Goal: Transaction & Acquisition: Obtain resource

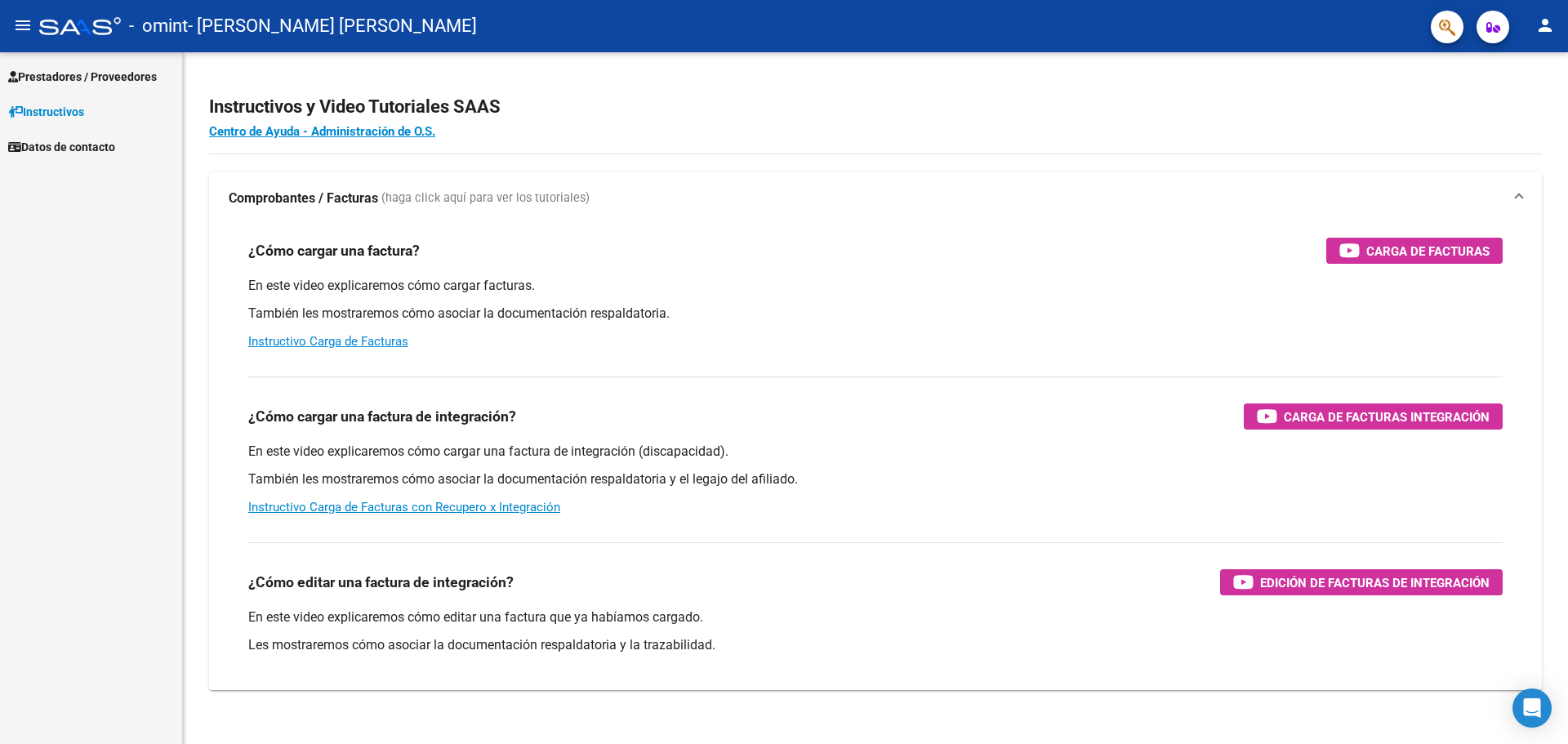
click at [80, 75] on span "Prestadores / Proveedores" at bounding box center [82, 77] width 149 height 18
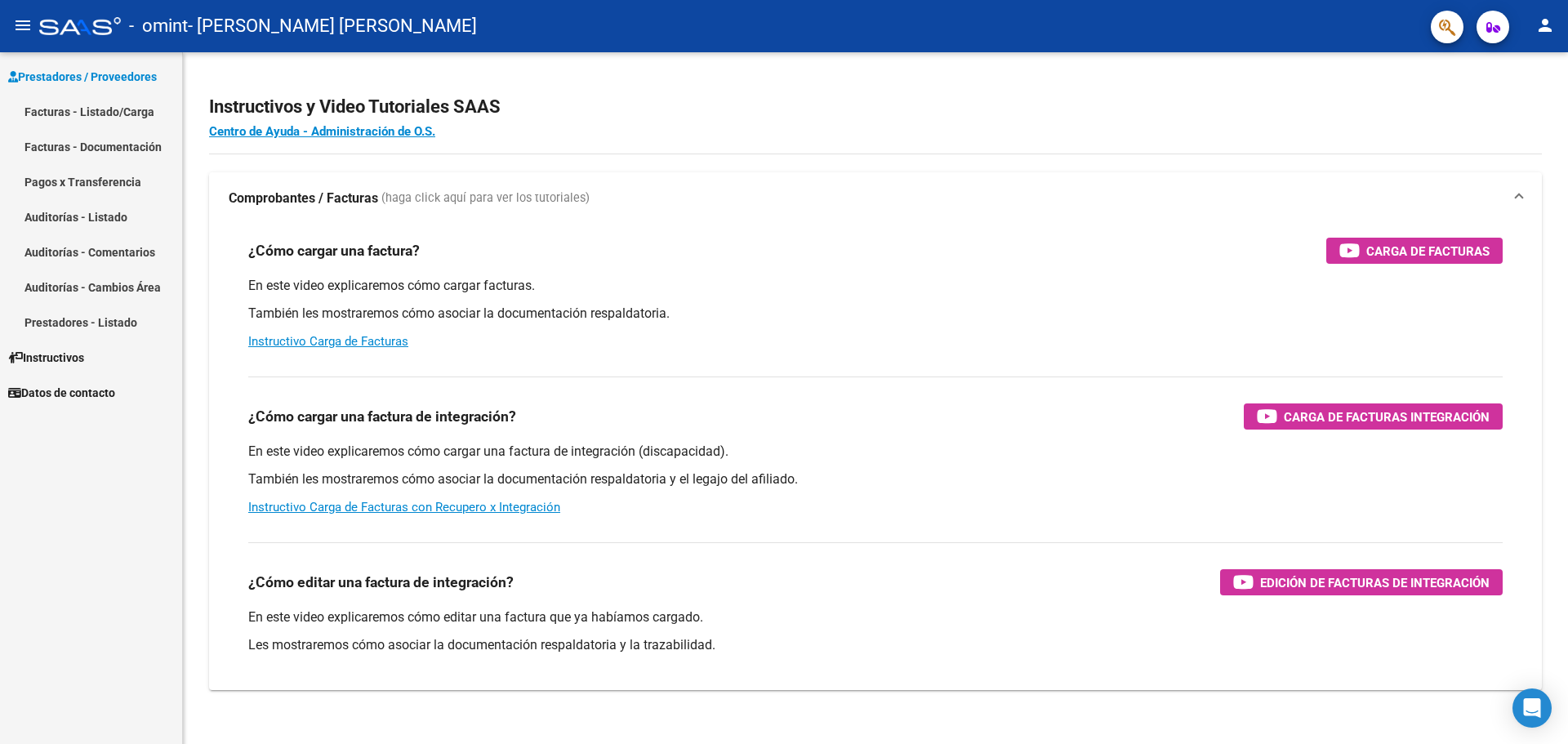
click at [88, 114] on link "Facturas - Listado/Carga" at bounding box center [91, 111] width 182 height 35
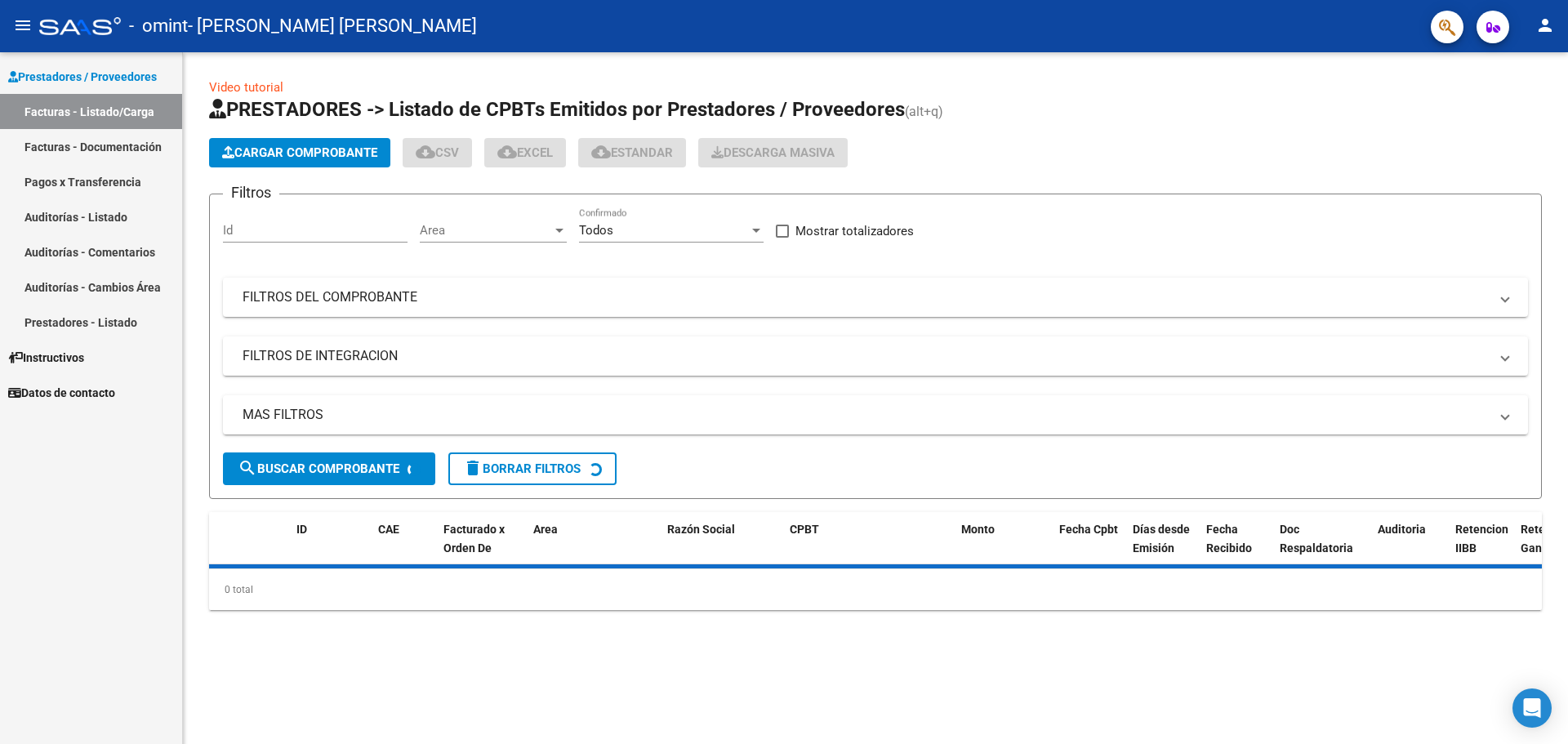
click at [89, 114] on link "Facturas - Listado/Carga" at bounding box center [91, 111] width 182 height 35
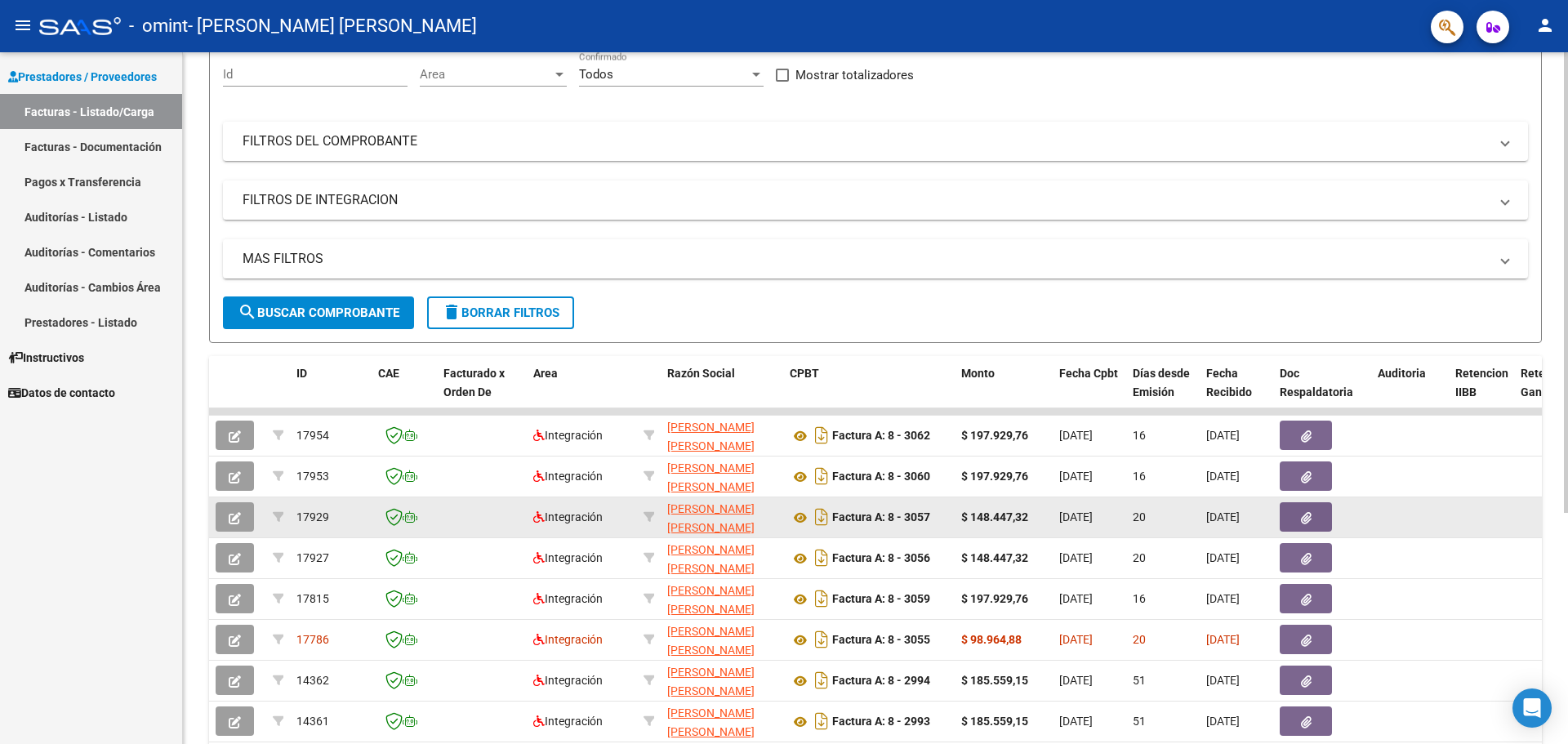
scroll to position [163, 0]
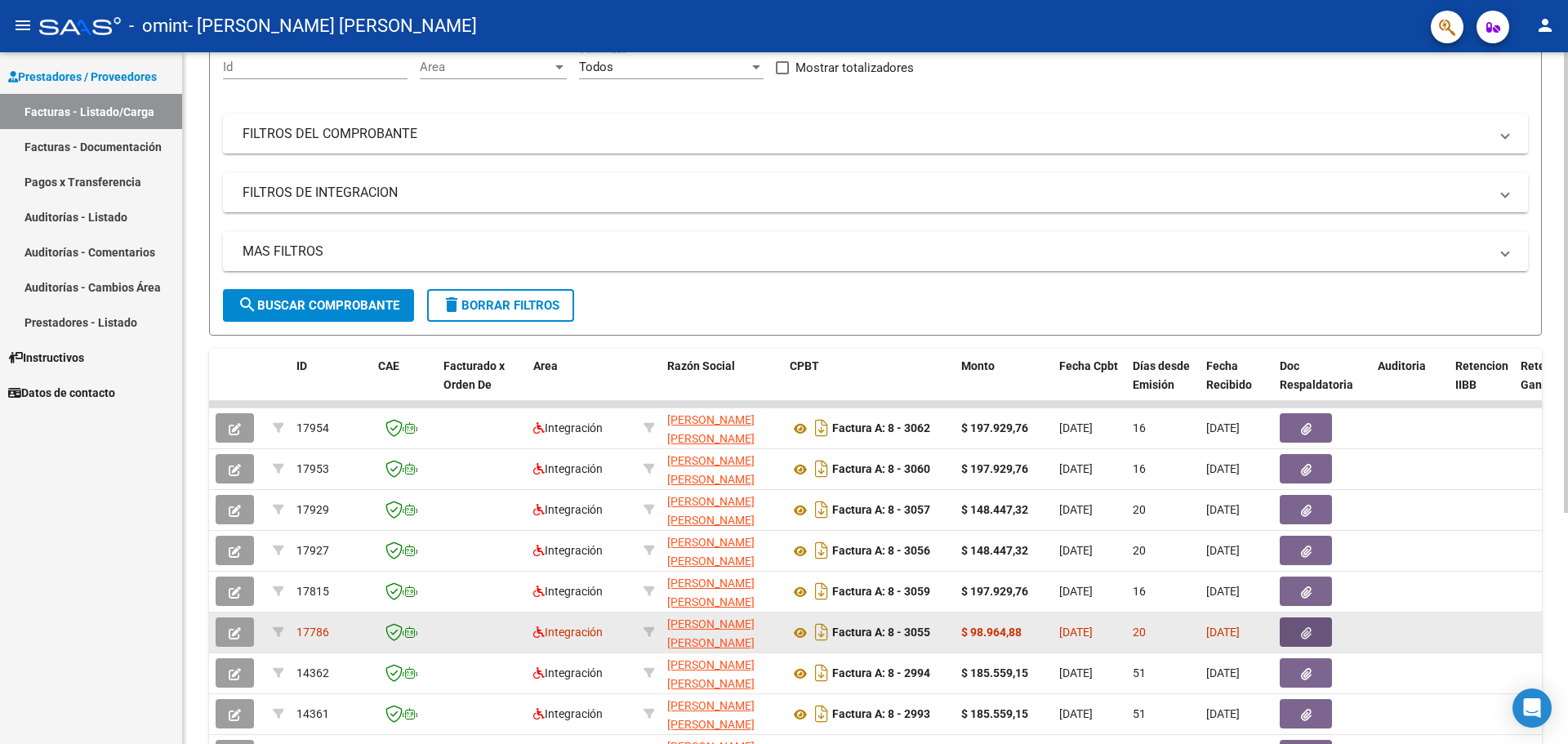
click at [1309, 636] on icon "button" at bounding box center [1307, 634] width 11 height 13
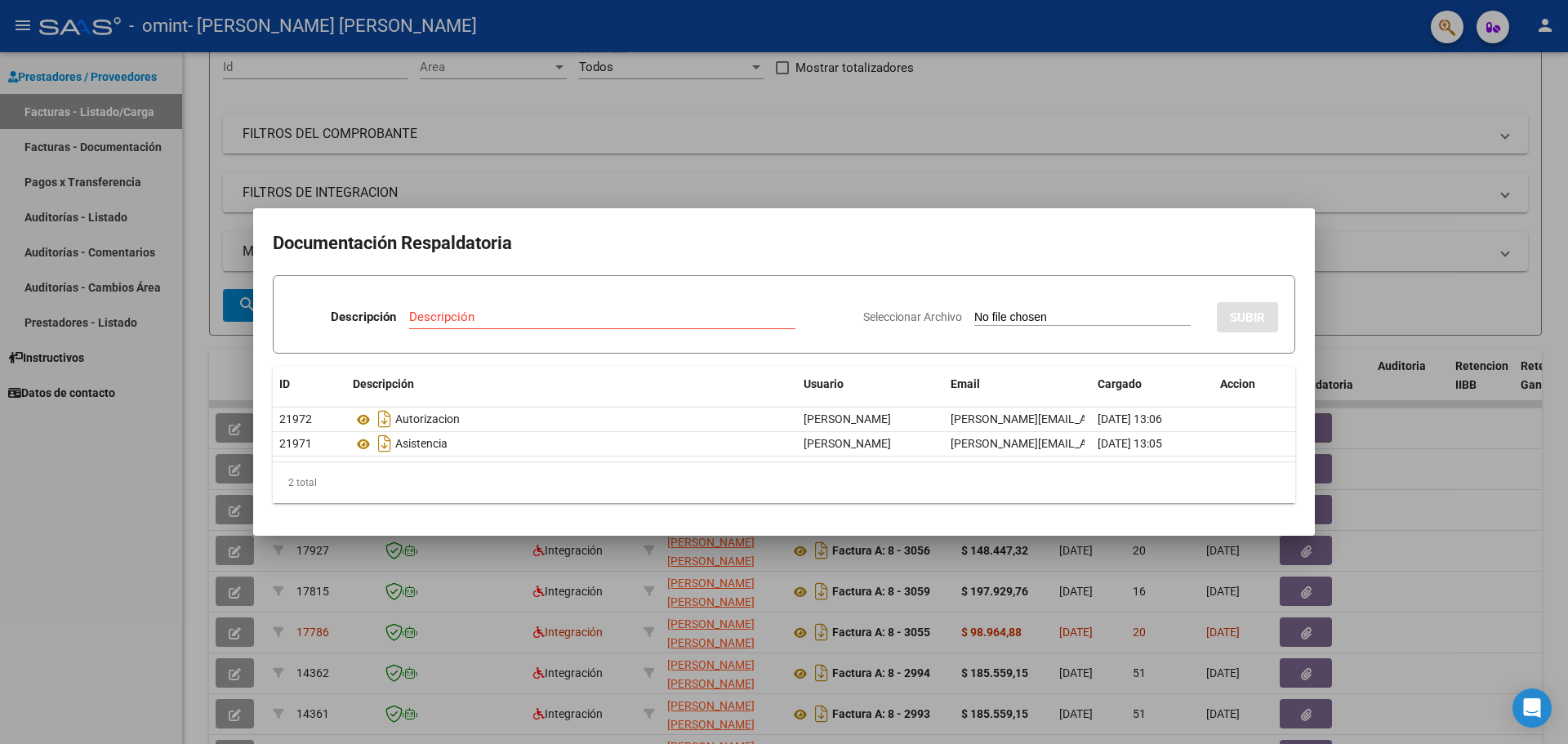
click at [1479, 525] on div at bounding box center [784, 372] width 1568 height 744
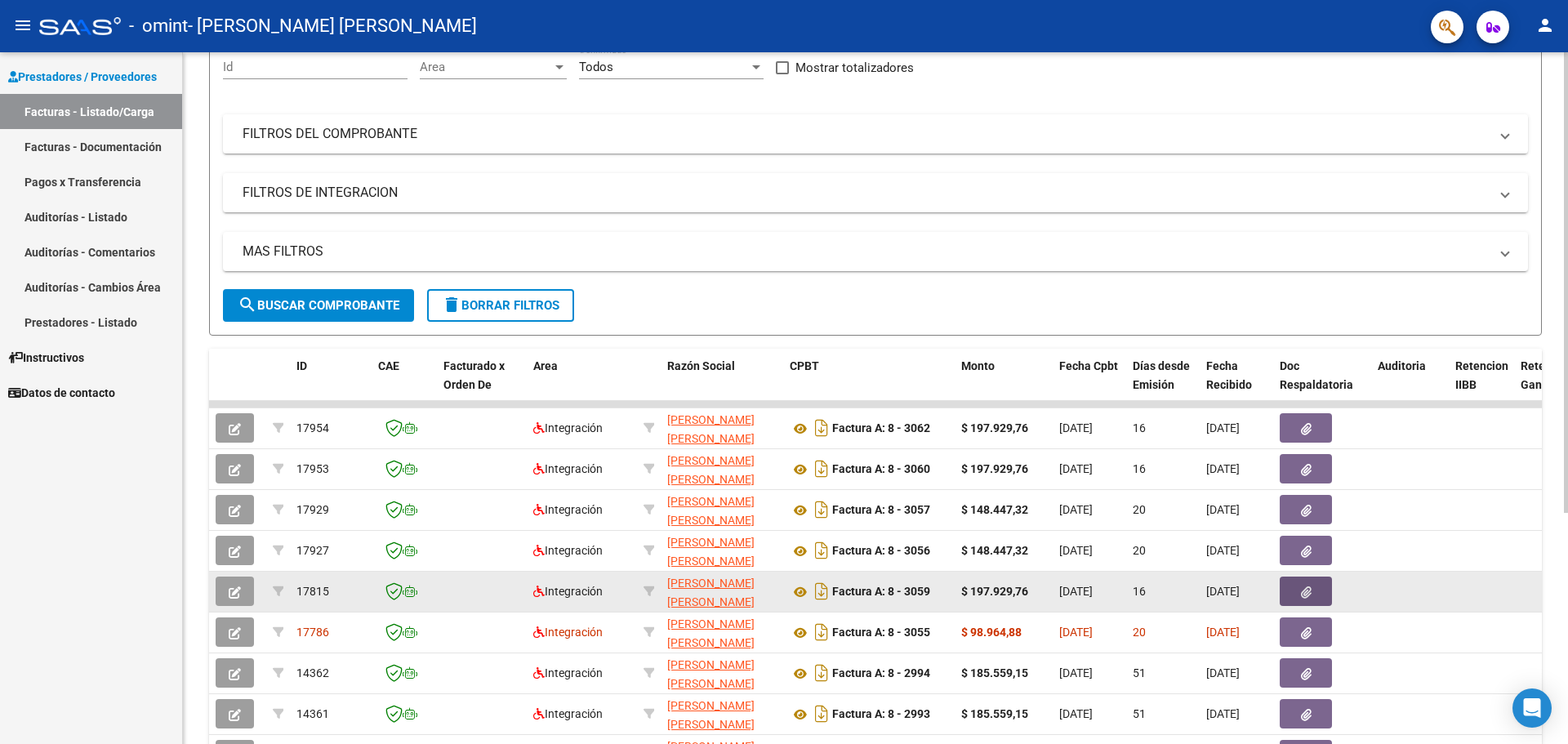
click at [1302, 589] on icon "button" at bounding box center [1307, 592] width 11 height 13
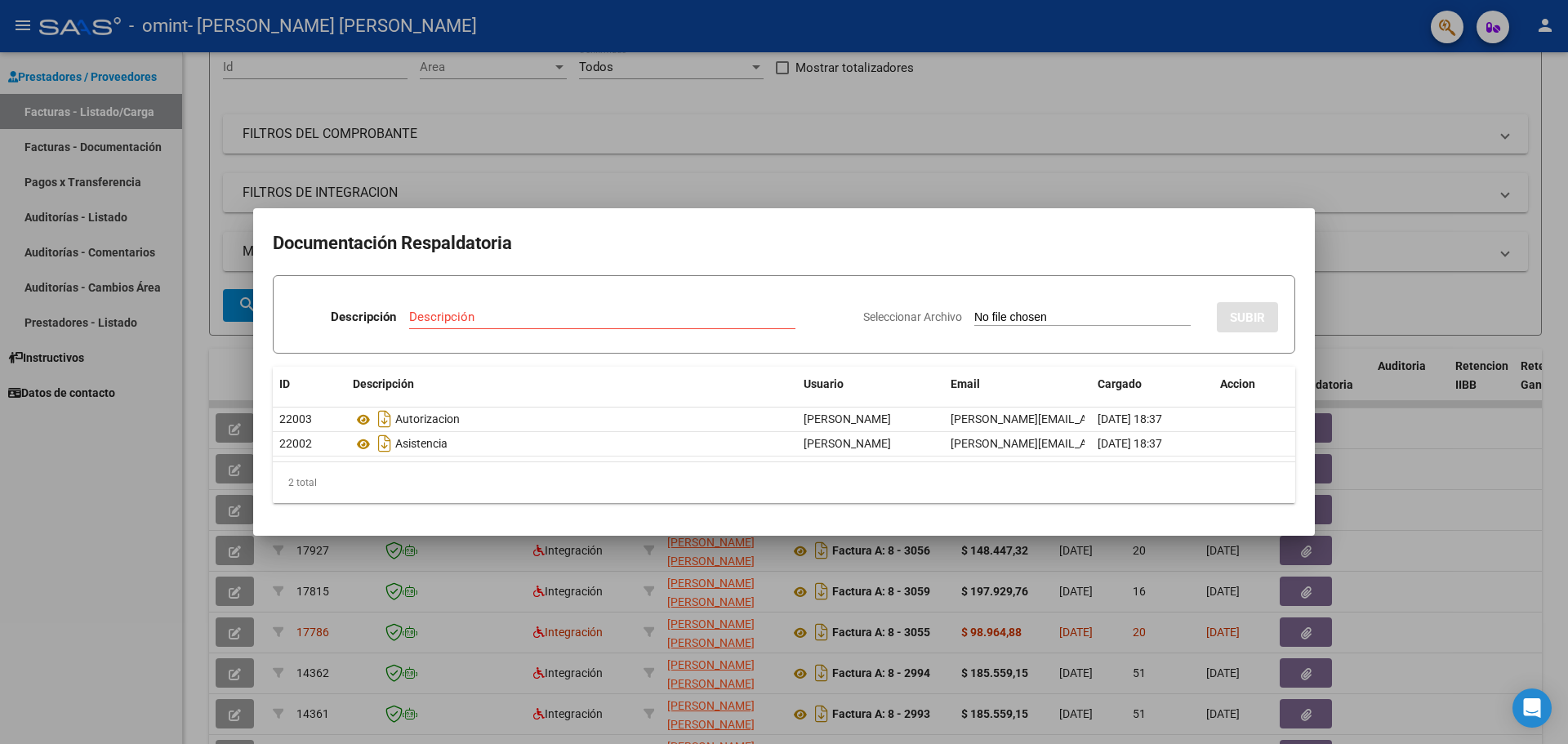
click at [1375, 265] on div at bounding box center [784, 372] width 1568 height 744
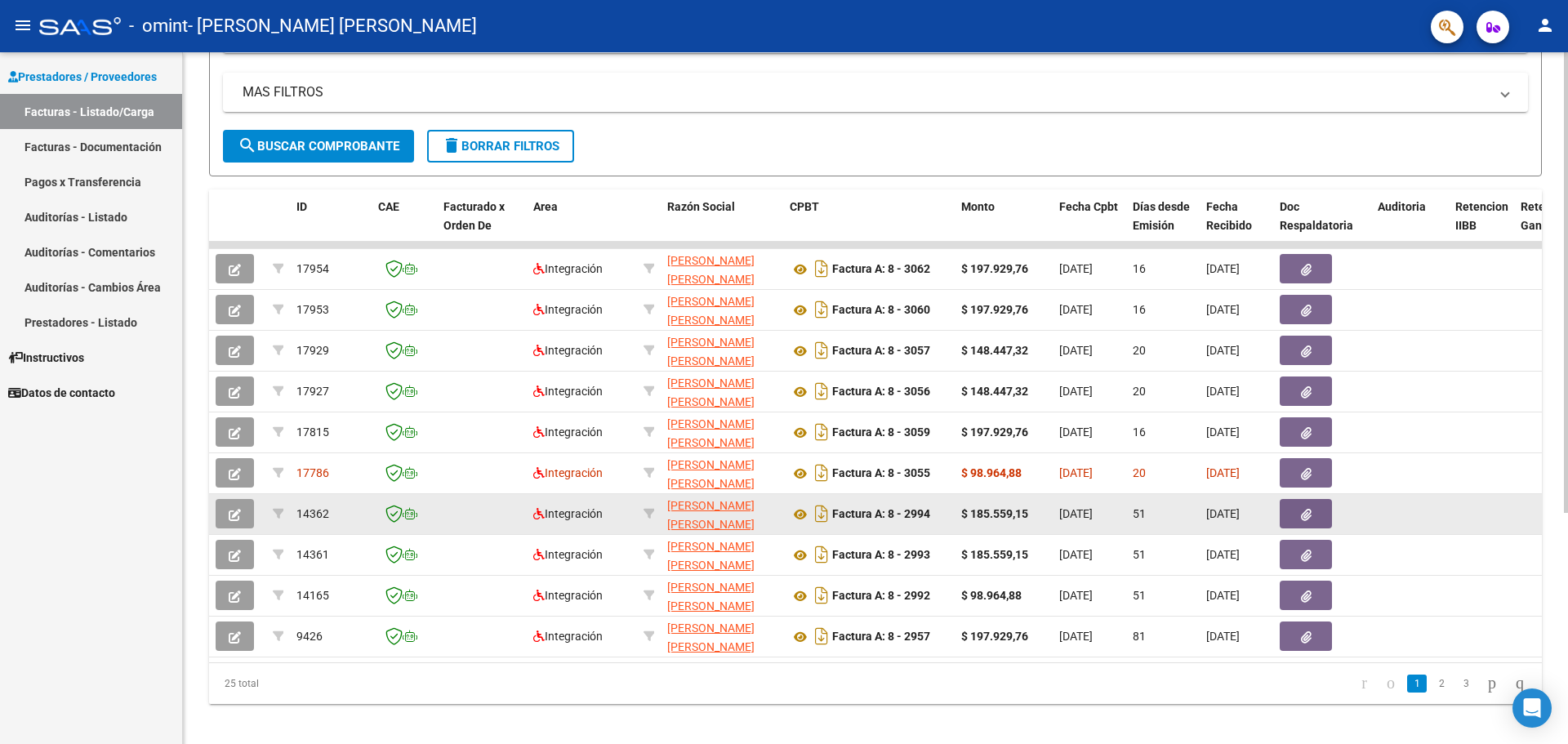
scroll to position [327, 0]
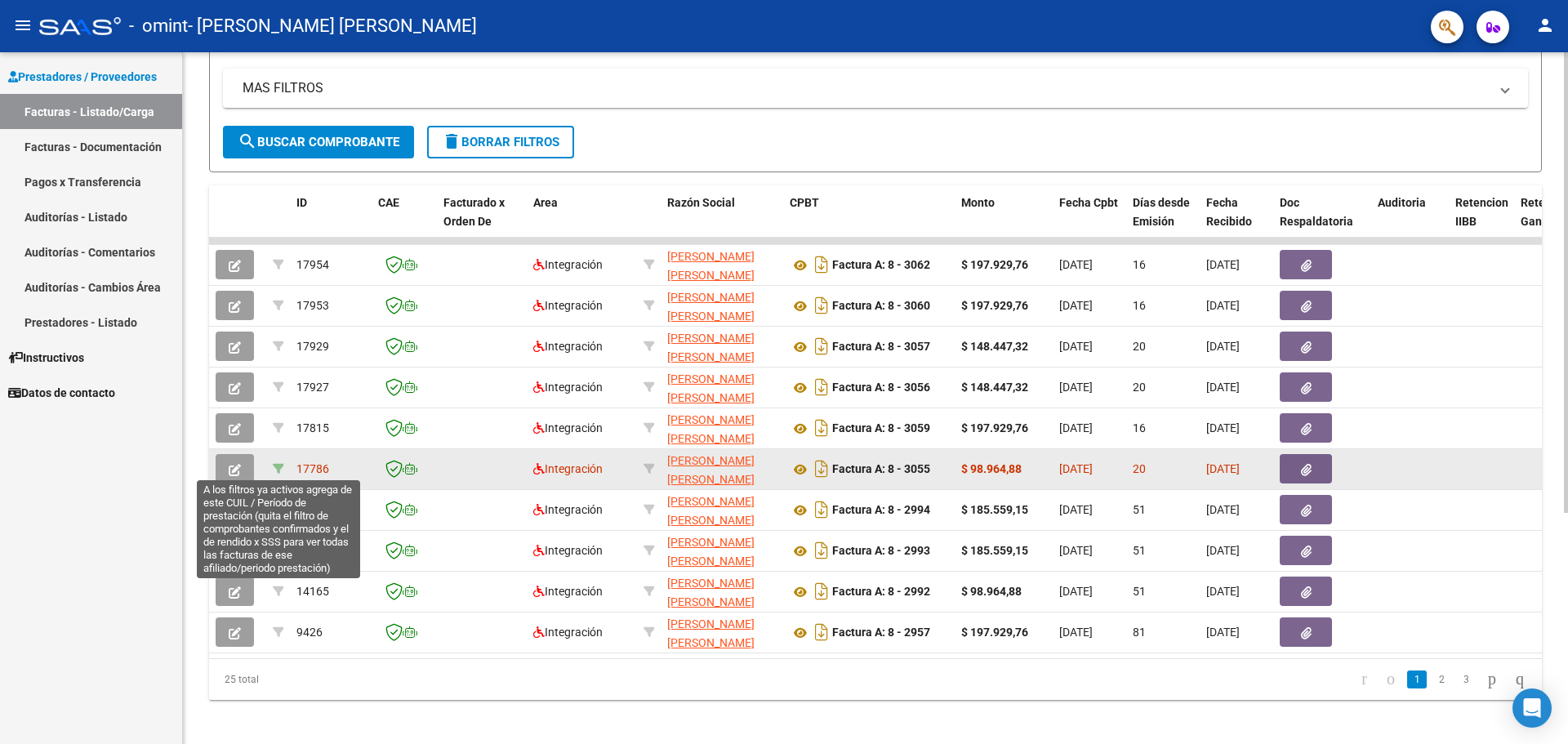
click at [277, 469] on icon at bounding box center [278, 469] width 12 height 12
type input "202507"
type input "20553300615"
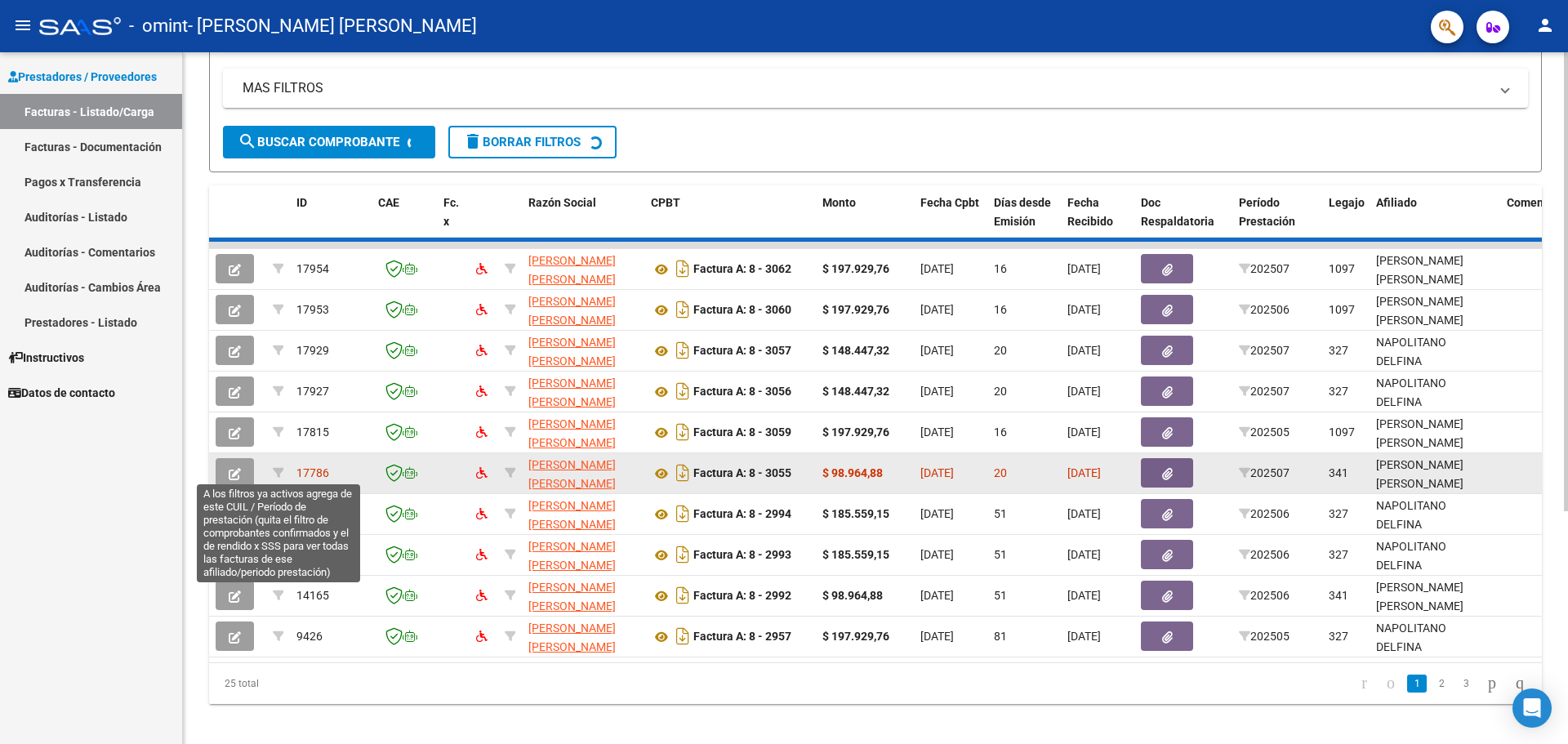
scroll to position [0, 0]
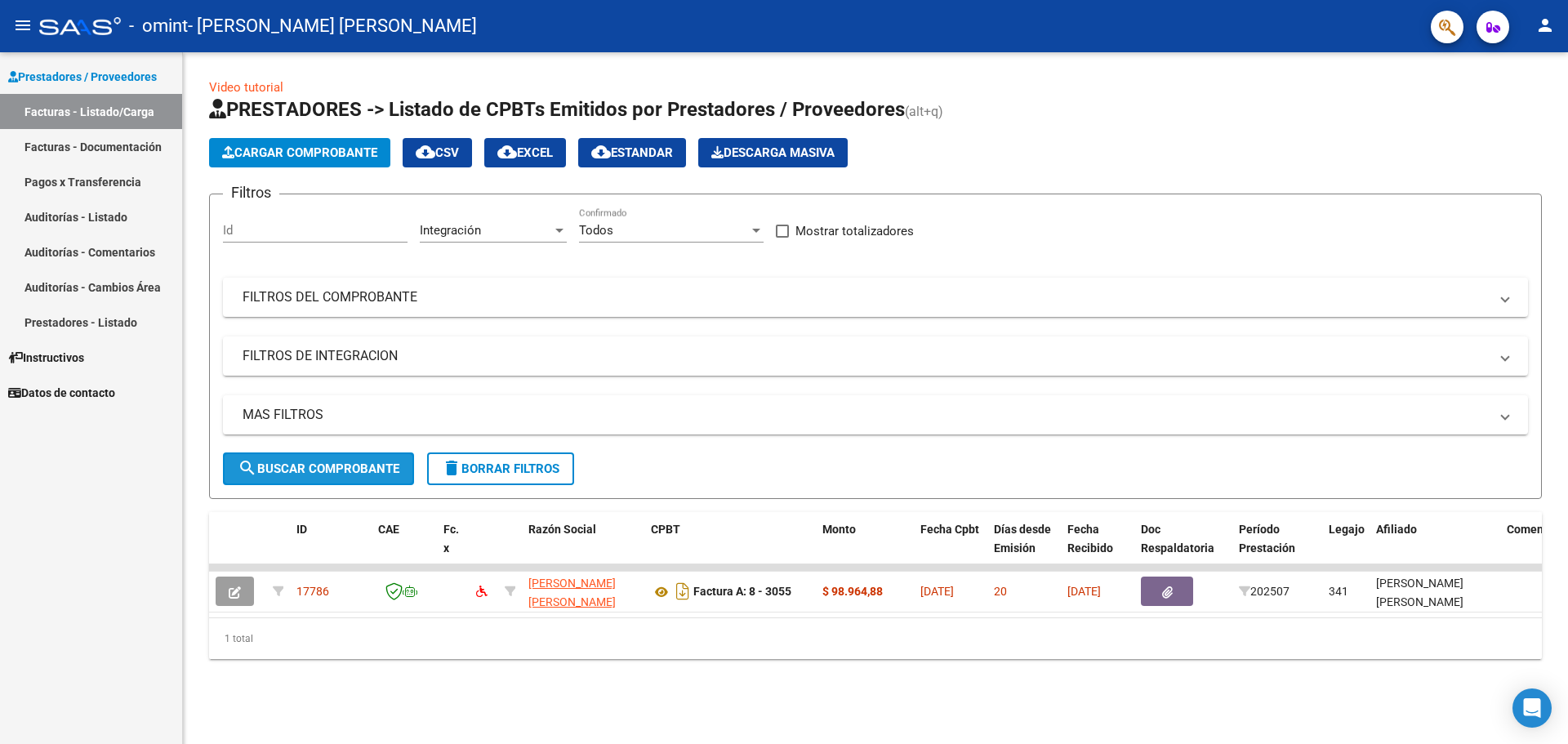
click at [347, 477] on button "search Buscar Comprobante" at bounding box center [319, 469] width 191 height 33
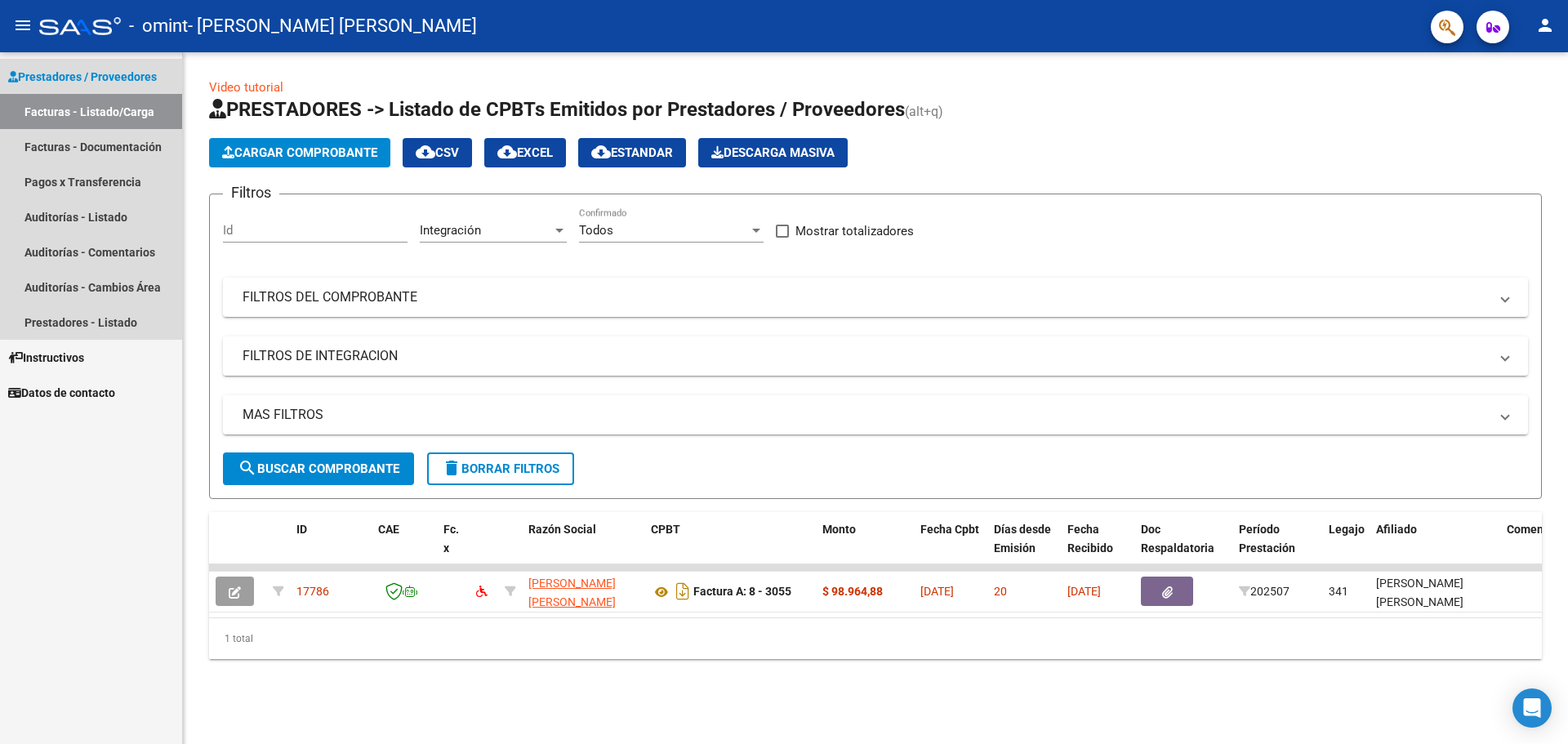
click at [111, 113] on link "Facturas - Listado/Carga" at bounding box center [91, 111] width 182 height 35
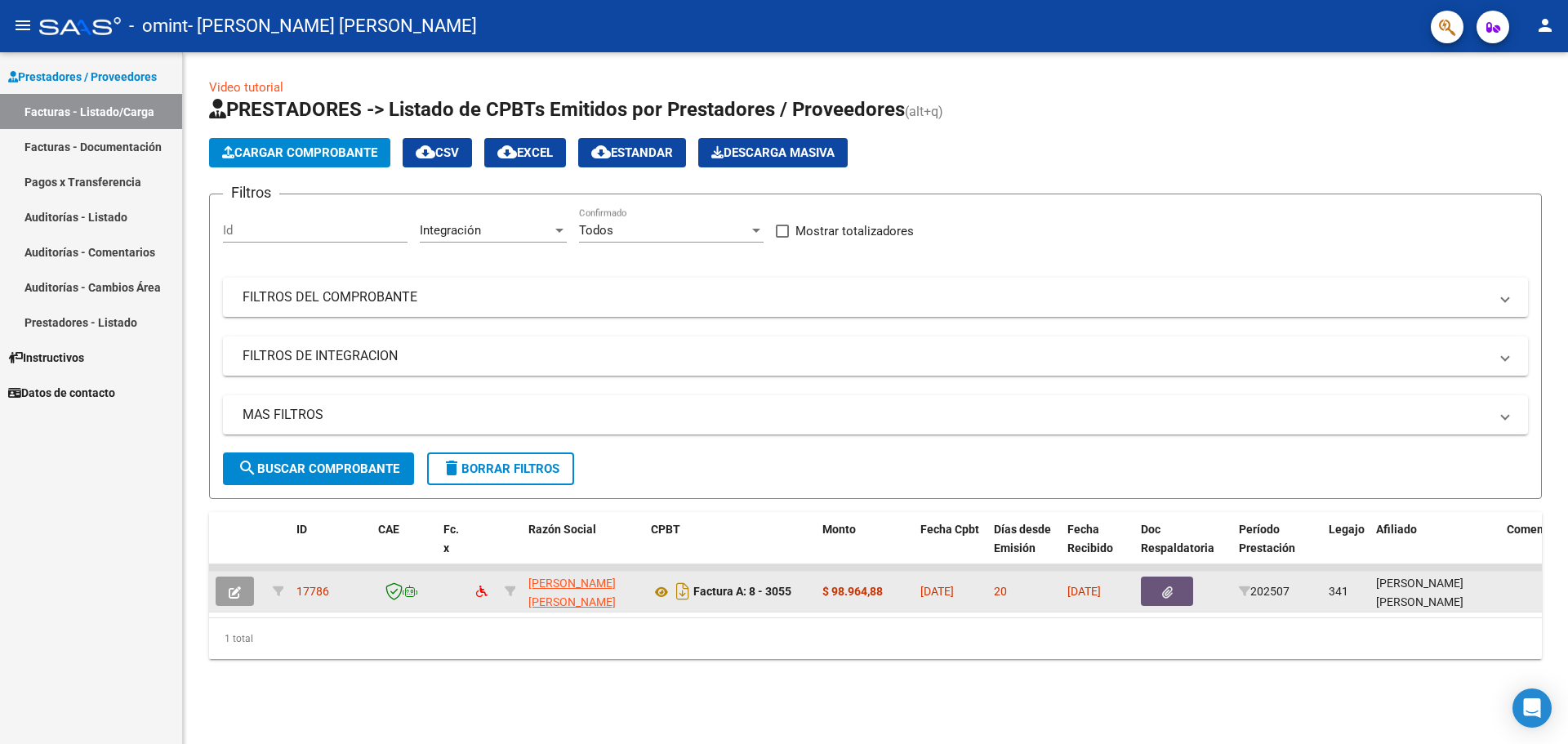
click at [1162, 597] on icon "button" at bounding box center [1168, 592] width 11 height 13
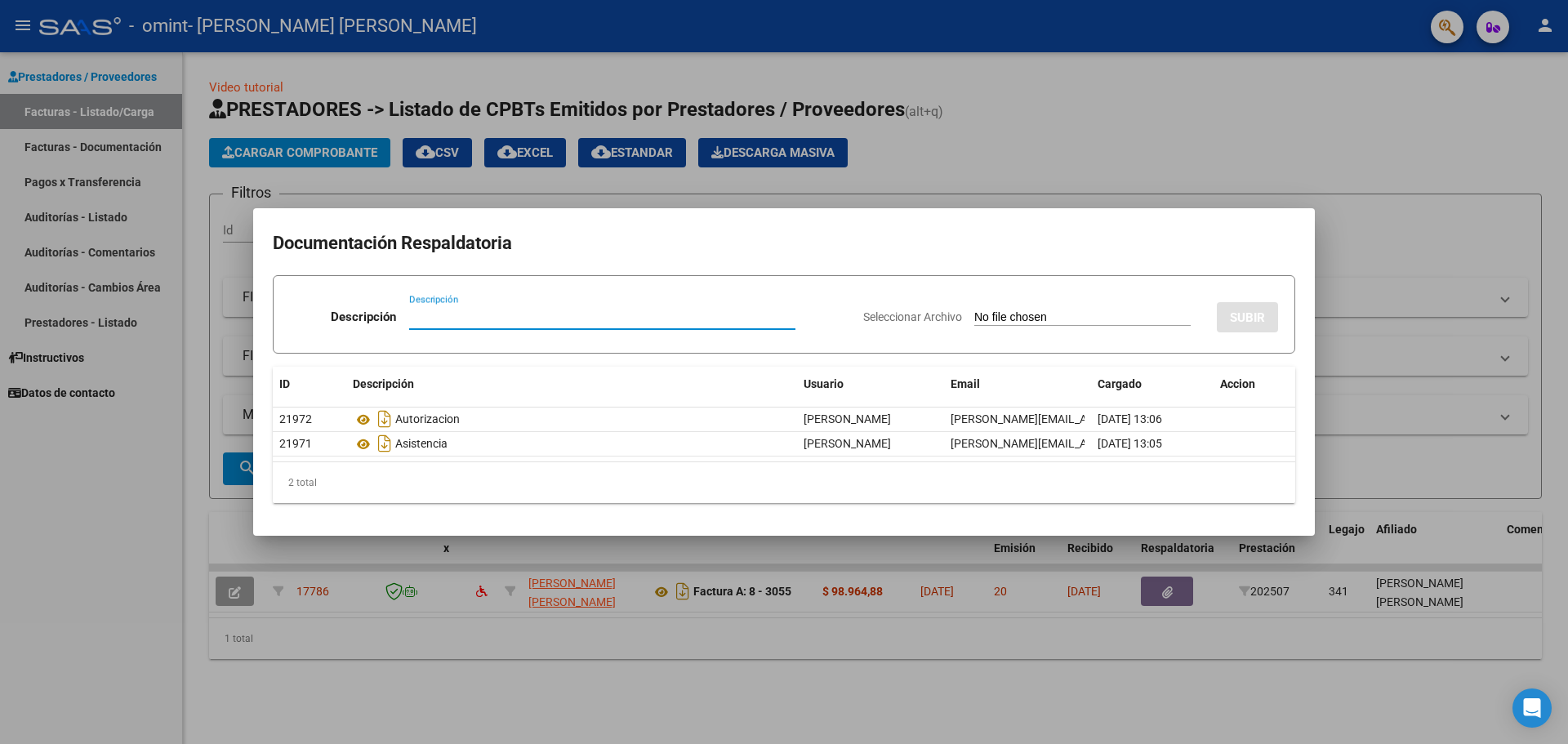
click at [1430, 290] on div at bounding box center [784, 372] width 1568 height 744
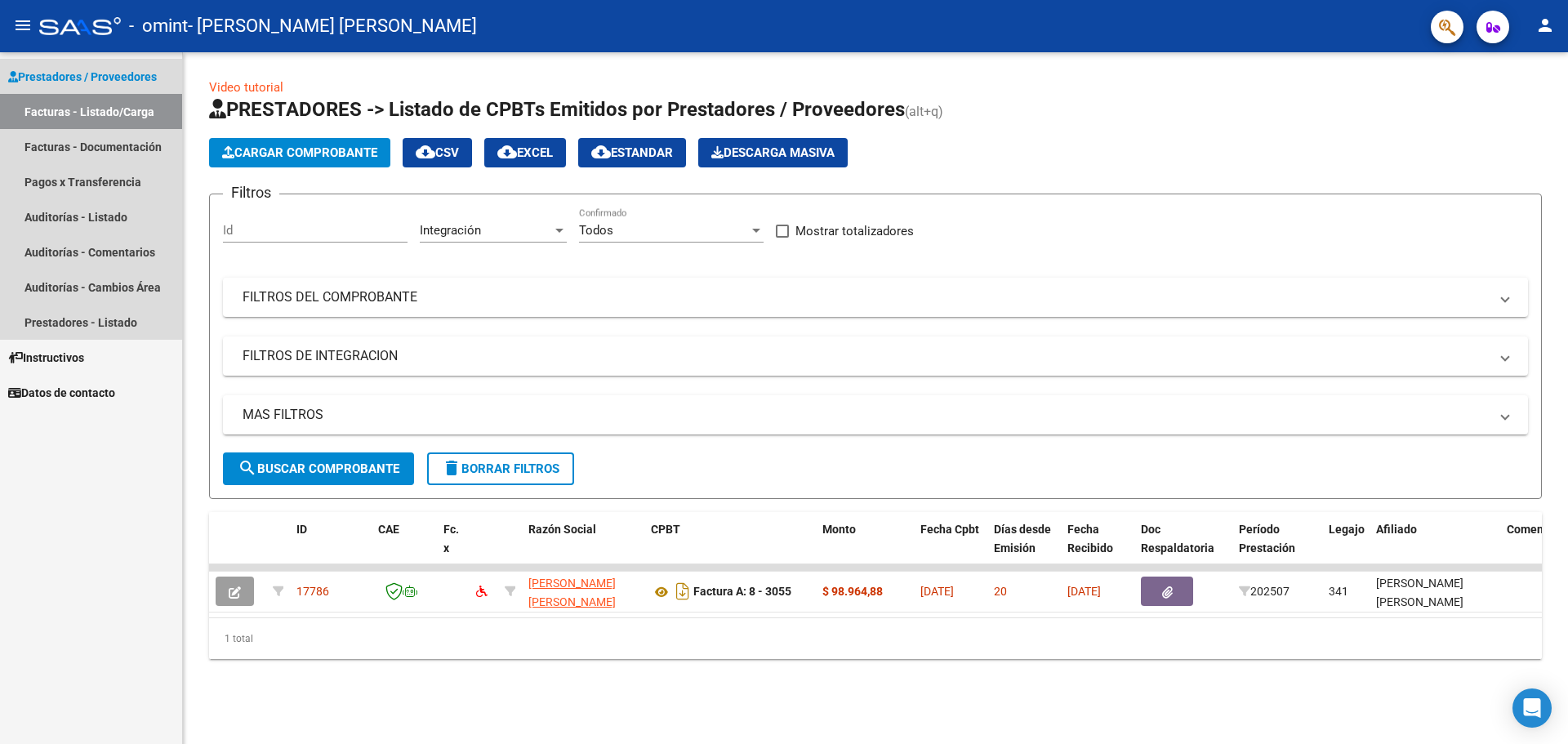
click at [98, 116] on link "Facturas - Listado/Carga" at bounding box center [91, 111] width 182 height 35
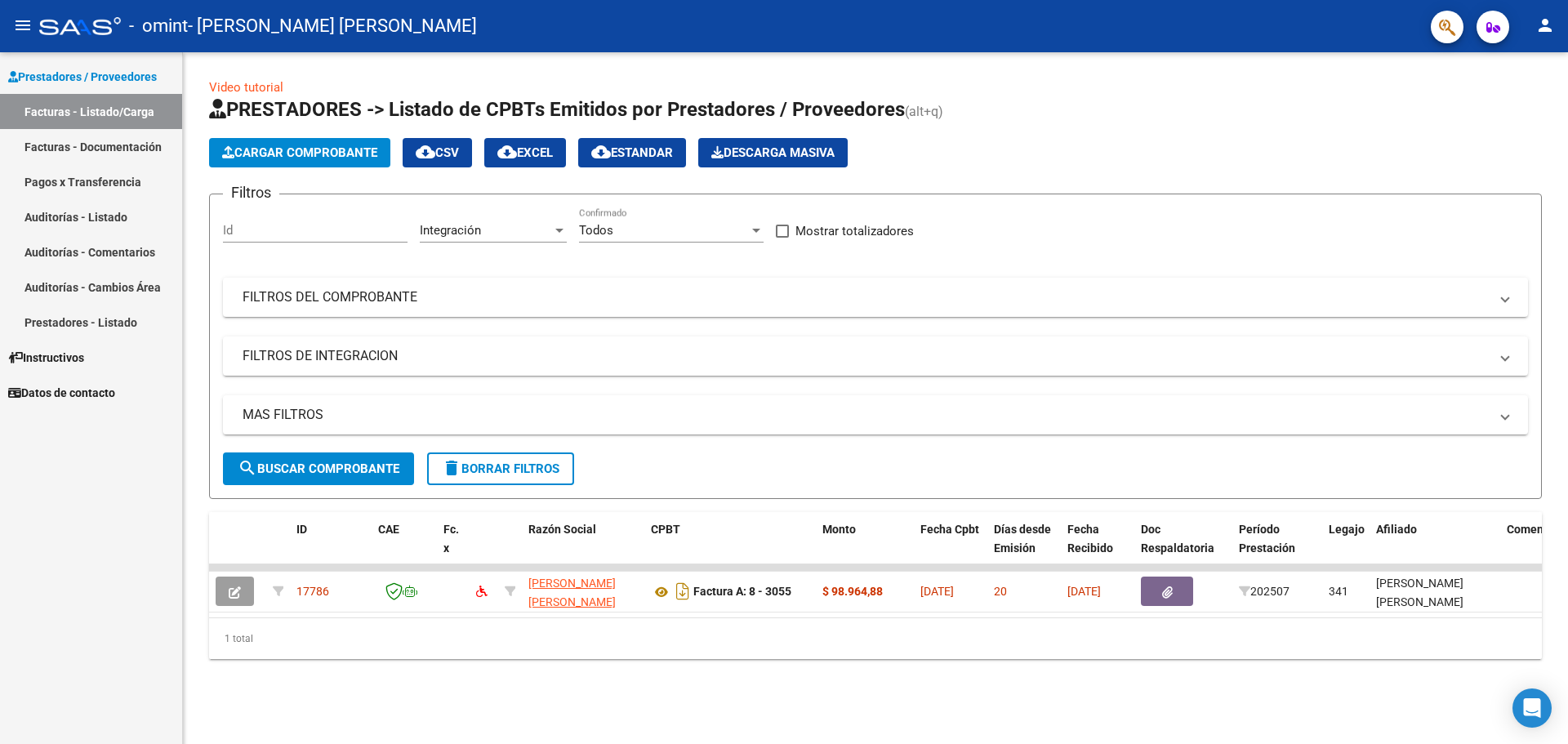
click at [68, 148] on link "Facturas - Documentación" at bounding box center [91, 146] width 182 height 35
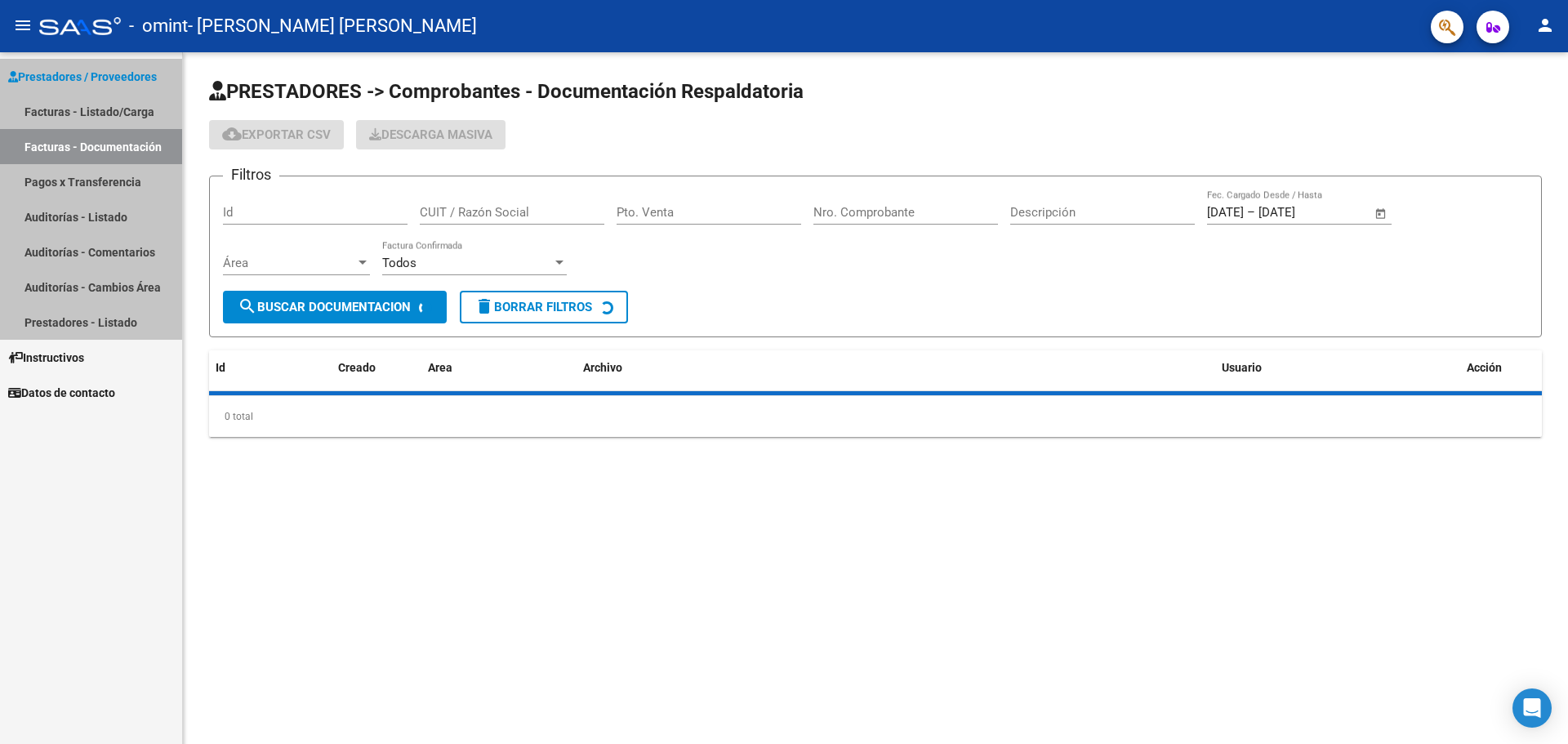
click at [69, 148] on link "Facturas - Documentación" at bounding box center [91, 146] width 182 height 35
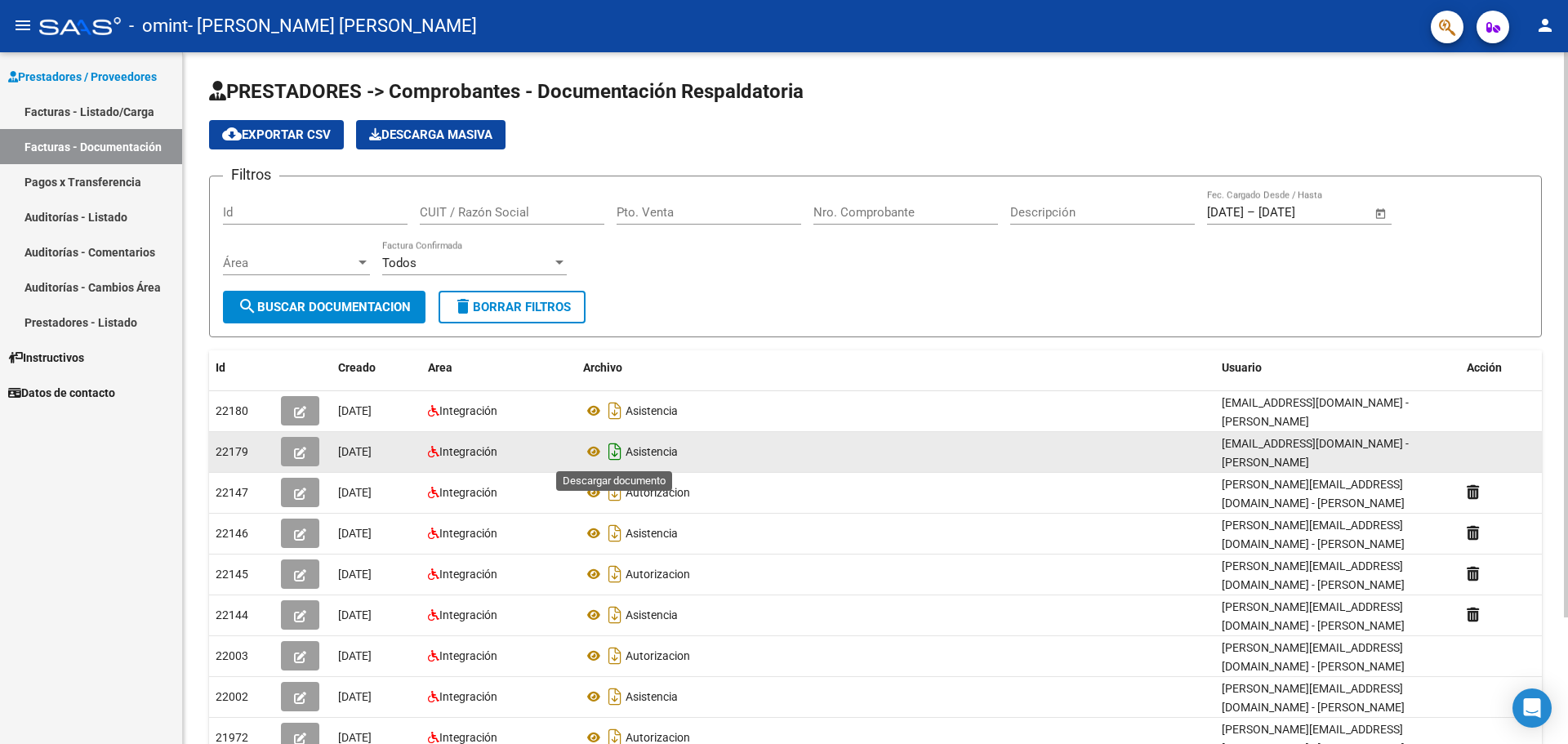
click at [611, 453] on icon "Descargar documento" at bounding box center [615, 451] width 22 height 26
click at [616, 460] on icon "Descargar documento" at bounding box center [615, 451] width 22 height 26
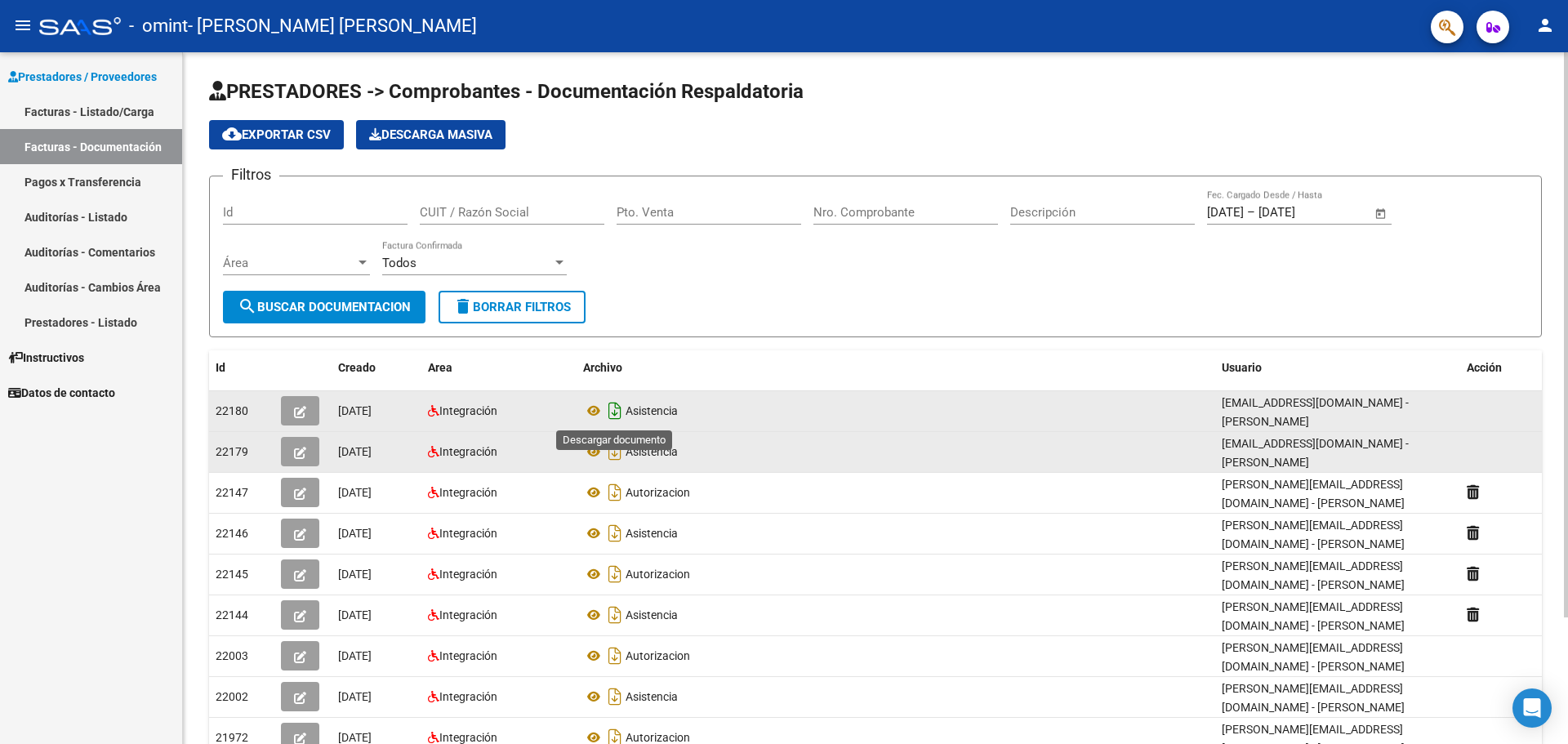
click at [616, 408] on icon "Descargar documento" at bounding box center [615, 410] width 22 height 26
click at [616, 408] on icon at bounding box center [612, 411] width 17 height 18
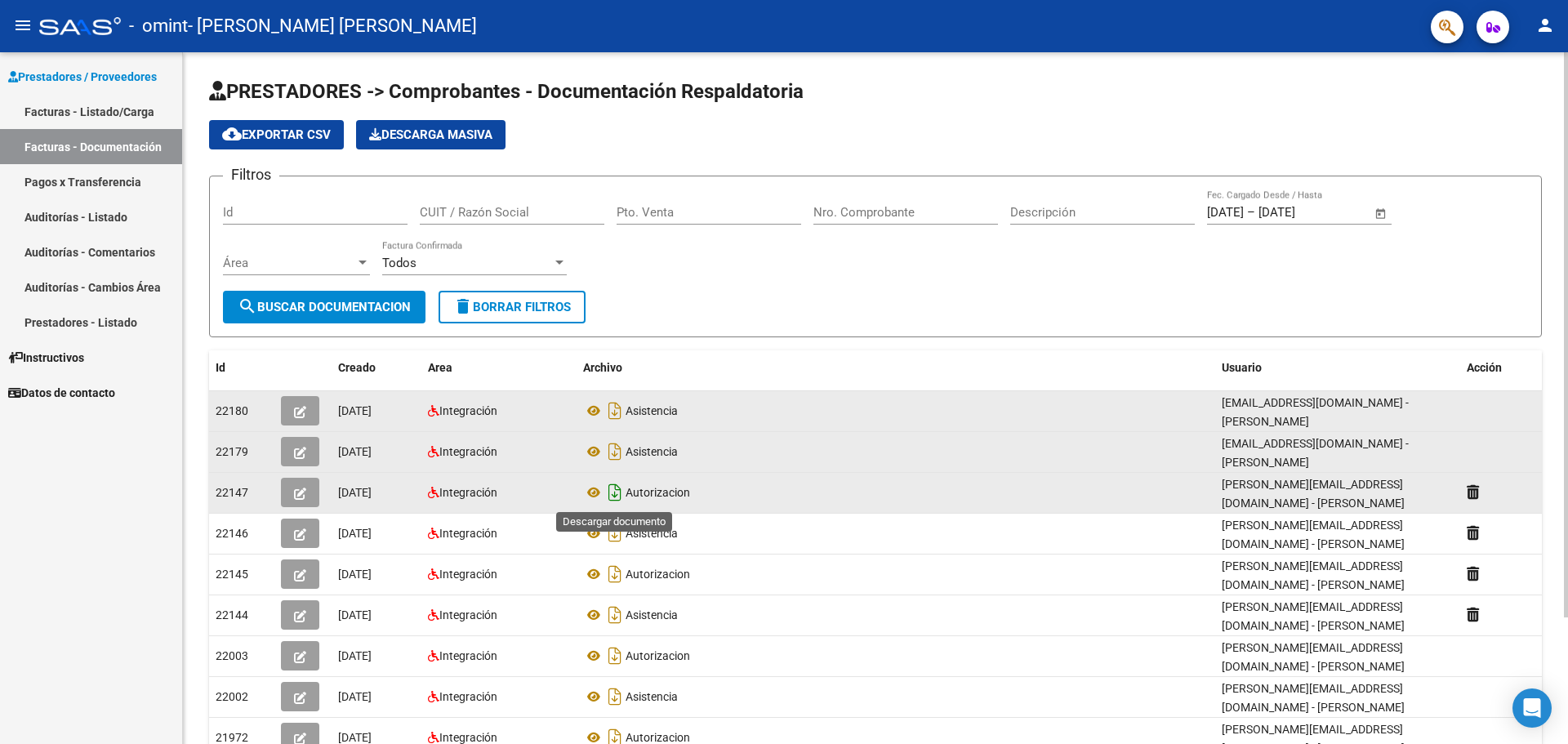
click at [613, 493] on icon "Descargar documento" at bounding box center [615, 492] width 22 height 26
click at [613, 493] on icon at bounding box center [612, 492] width 17 height 18
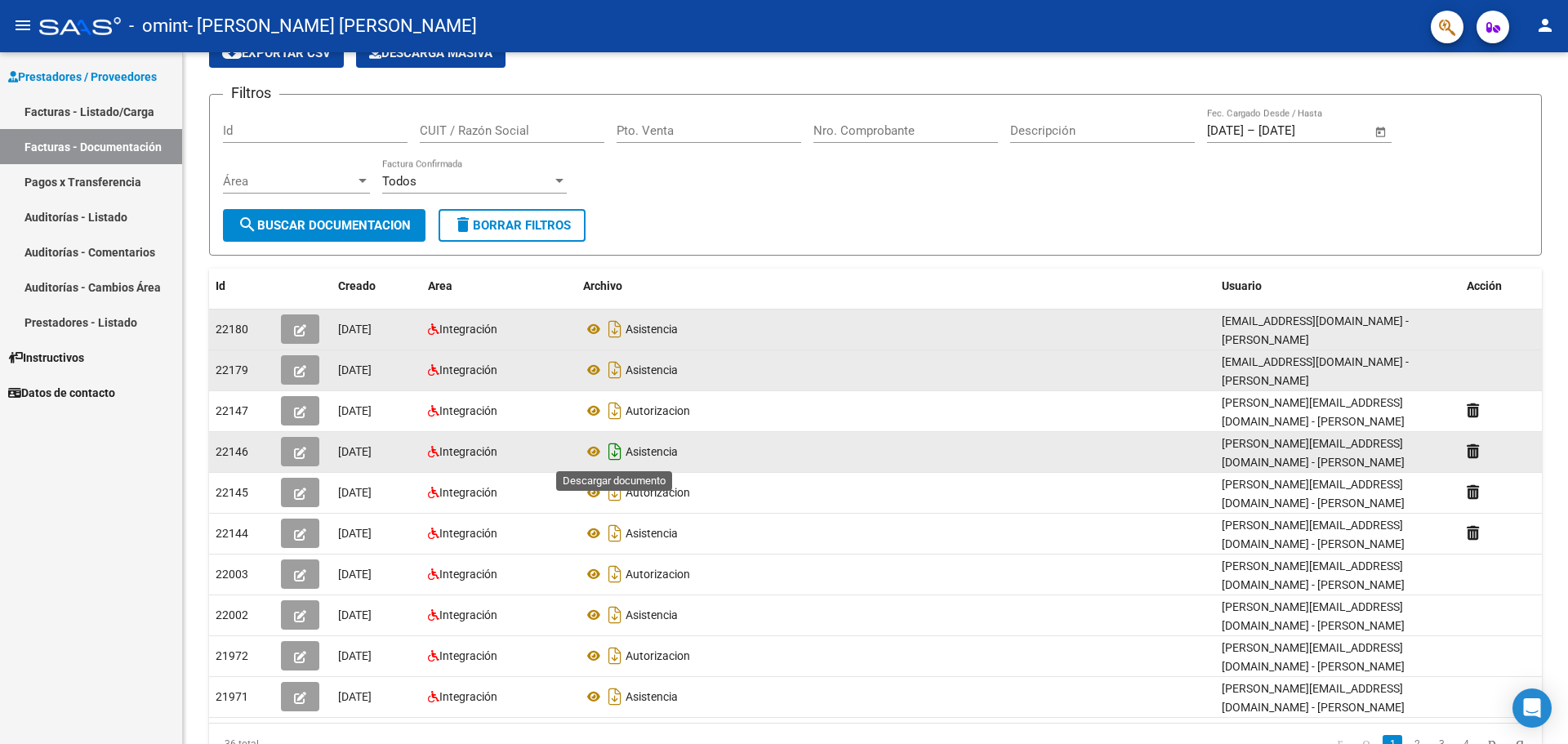
click at [613, 451] on icon "Descargar documento" at bounding box center [615, 451] width 22 height 26
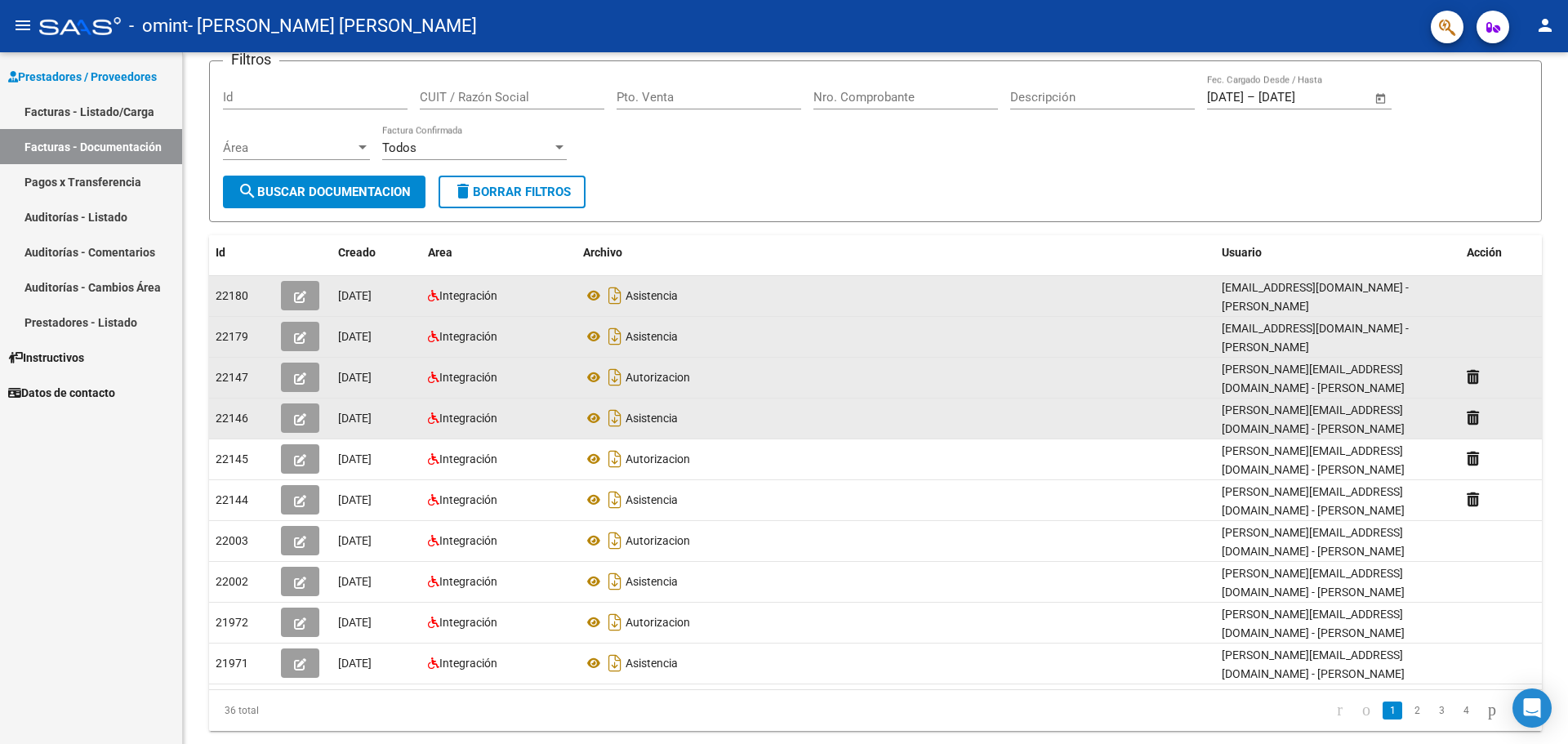
scroll to position [154, 0]
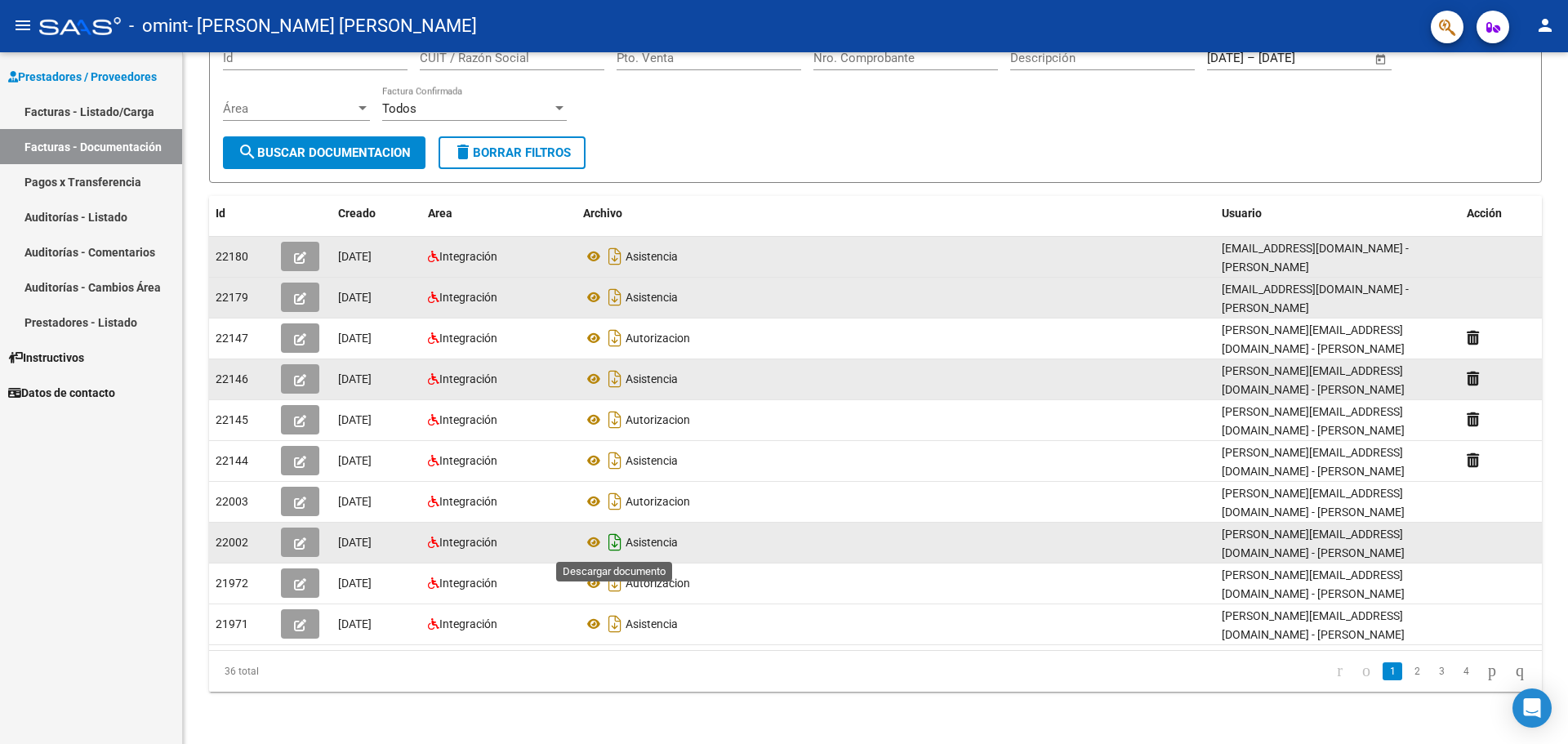
click at [610, 539] on icon "Descargar documento" at bounding box center [615, 542] width 22 height 26
